Goal: Task Accomplishment & Management: Manage account settings

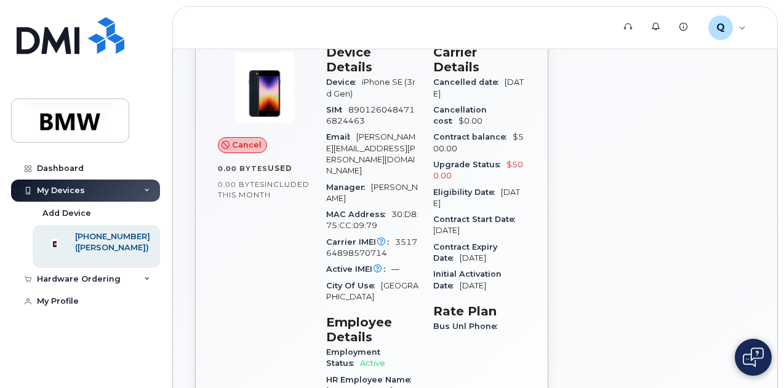
scroll to position [123, 0]
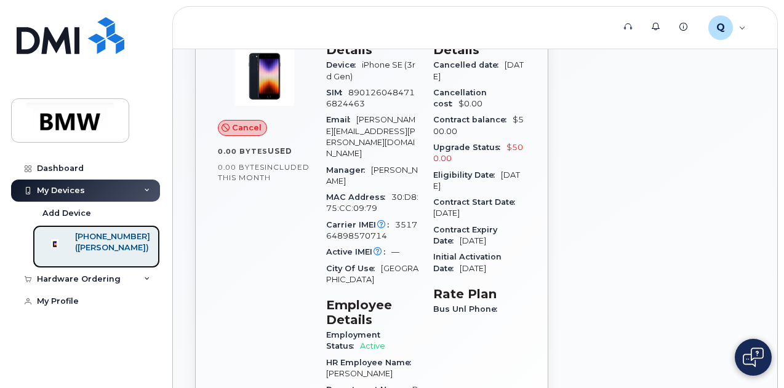
click at [137, 252] on div "([PERSON_NAME])" at bounding box center [112, 248] width 75 height 11
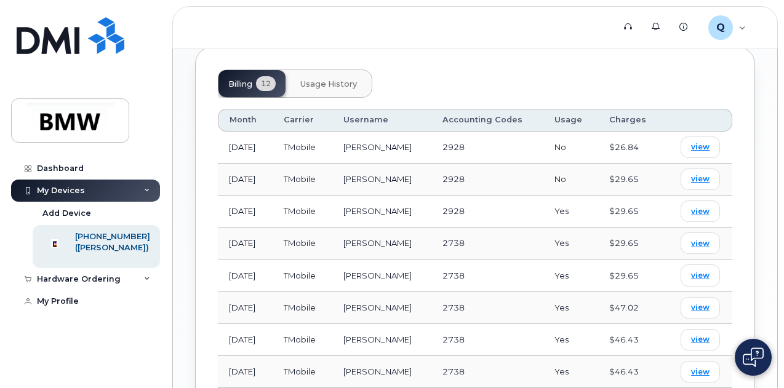
scroll to position [600, 0]
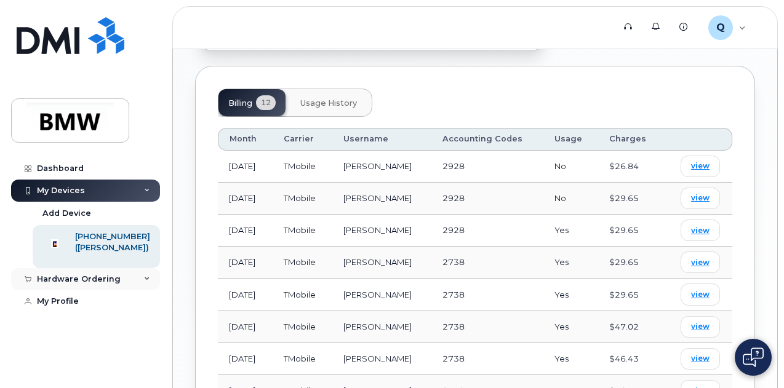
click at [148, 283] on icon at bounding box center [147, 279] width 6 height 6
click at [150, 191] on div "My Devices" at bounding box center [85, 191] width 149 height 22
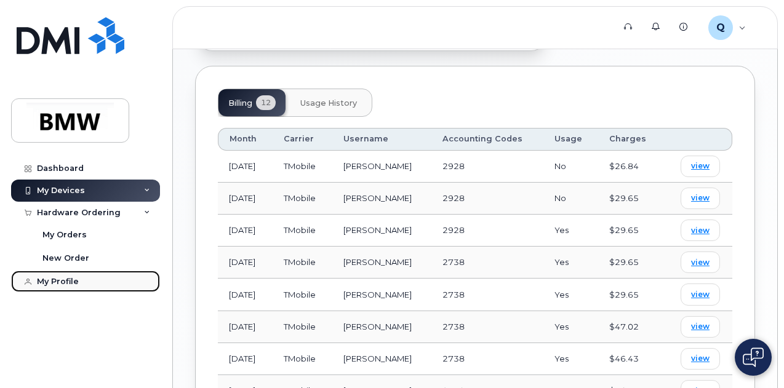
click at [76, 285] on div "My Profile" at bounding box center [58, 282] width 42 height 10
